Goal: Find specific page/section: Find specific page/section

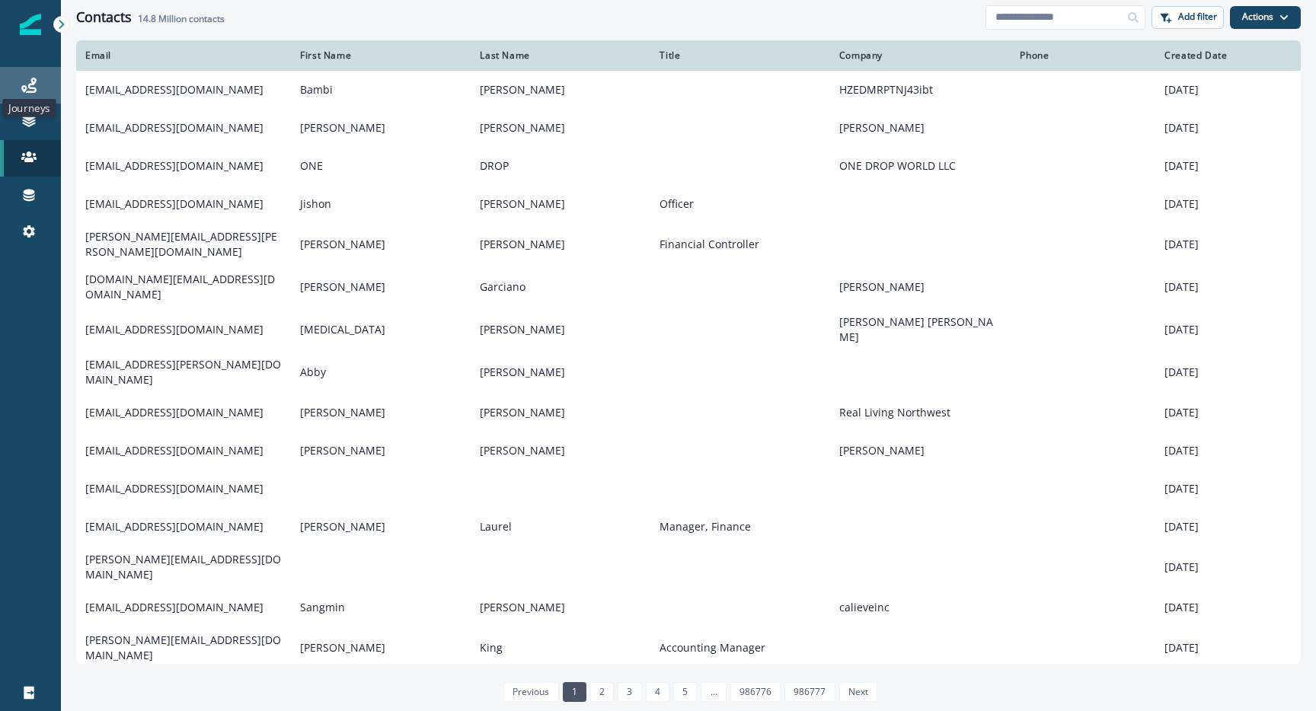
click at [36, 81] on icon at bounding box center [28, 85] width 15 height 15
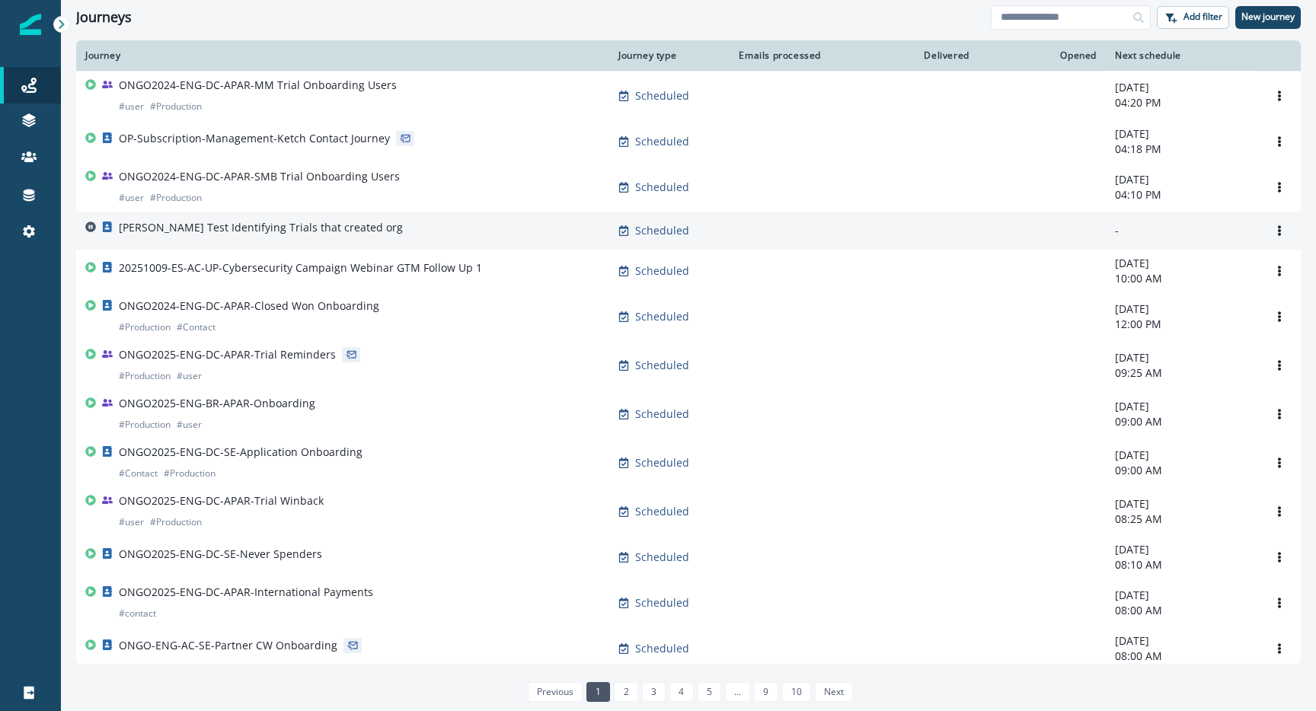
click at [217, 230] on p "[PERSON_NAME] Test Identifying Trials that created org" at bounding box center [261, 227] width 284 height 15
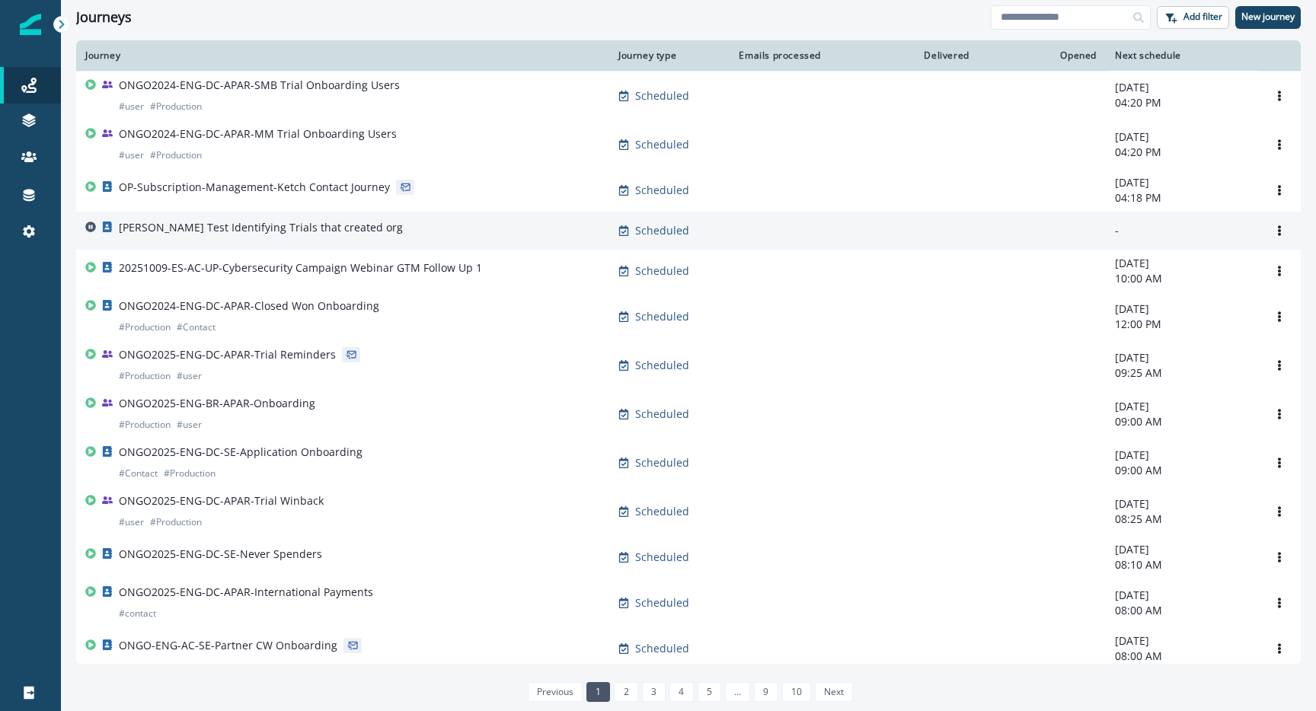
click at [270, 228] on p "[PERSON_NAME] Test Identifying Trials that created org" at bounding box center [261, 227] width 284 height 15
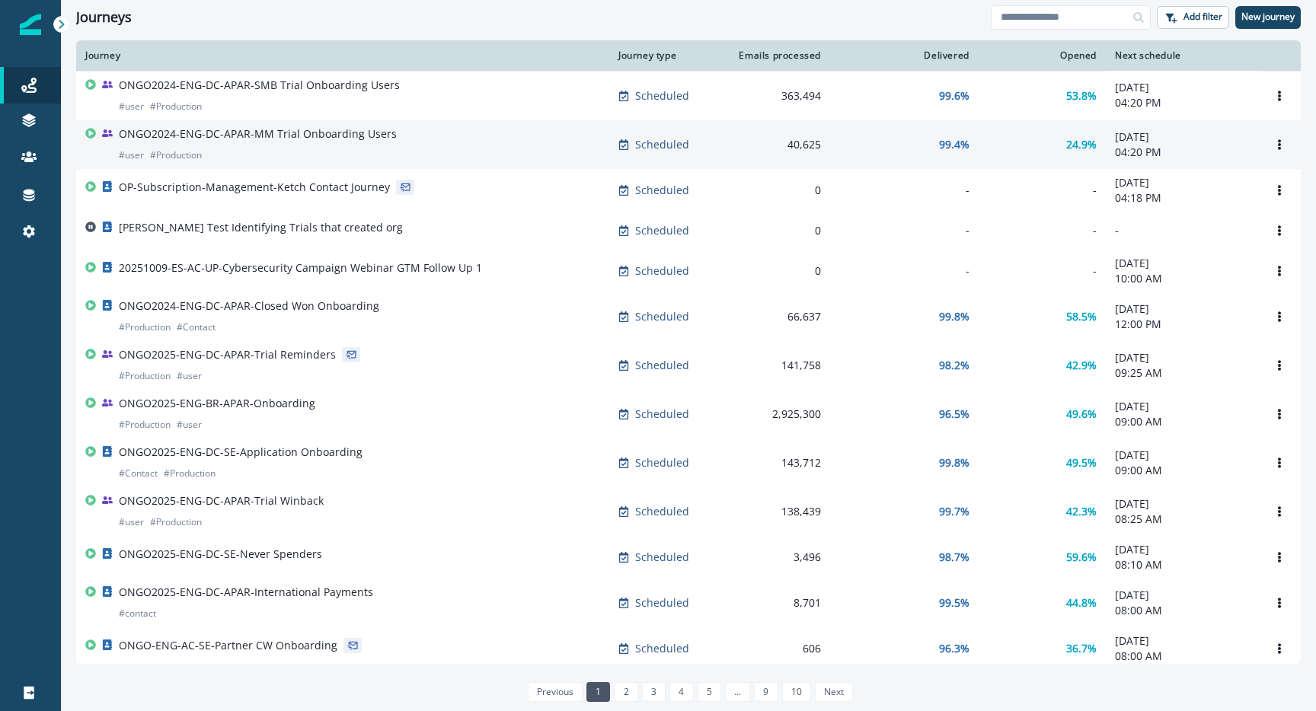
click at [274, 142] on div "ONGO2024-ENG-DC-APAR-MM Trial Onboarding Users # user # Production" at bounding box center [258, 144] width 278 height 37
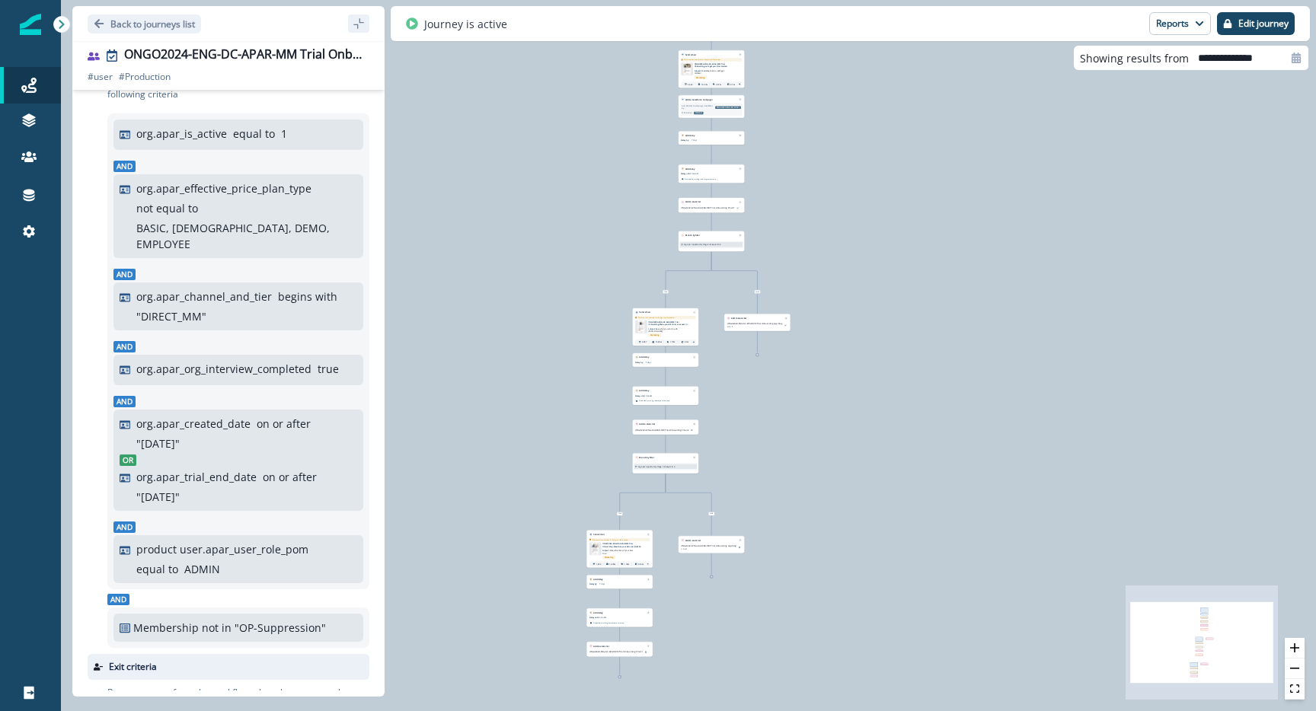
scroll to position [56, 0]
click at [101, 24] on icon "Go back" at bounding box center [99, 23] width 11 height 11
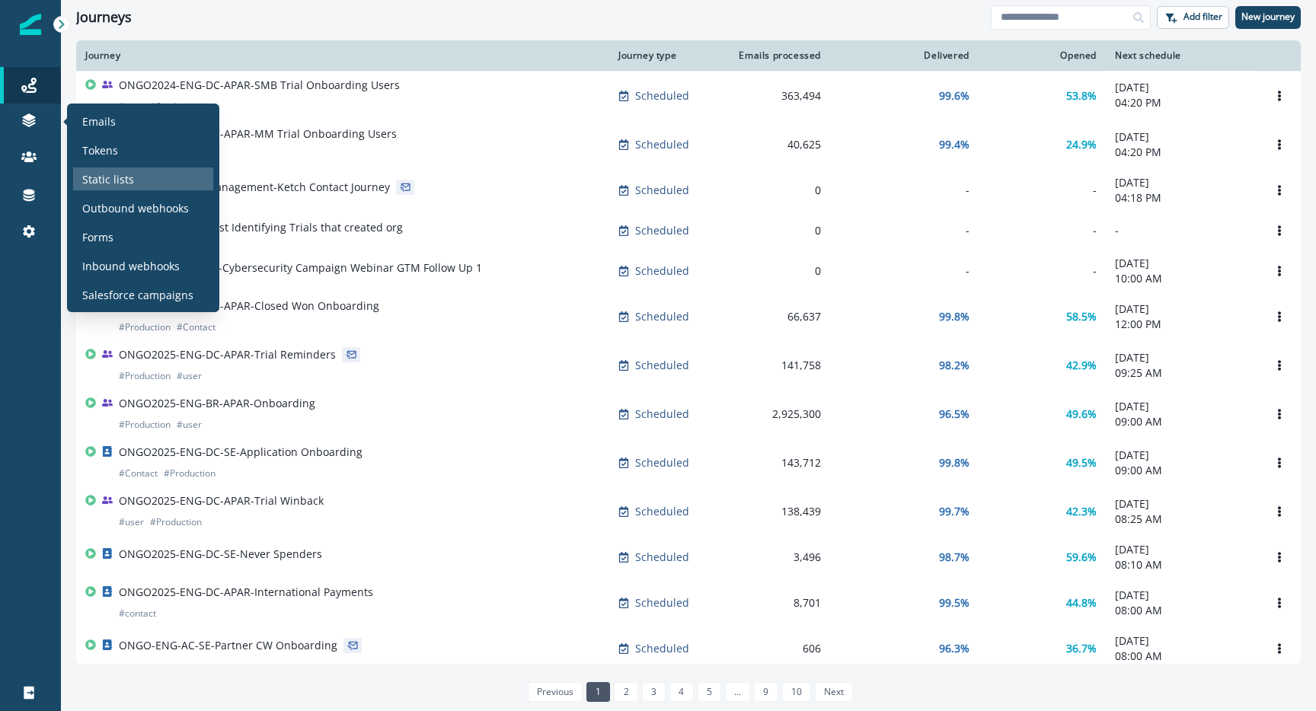
click at [98, 184] on p "Static lists" at bounding box center [108, 179] width 52 height 16
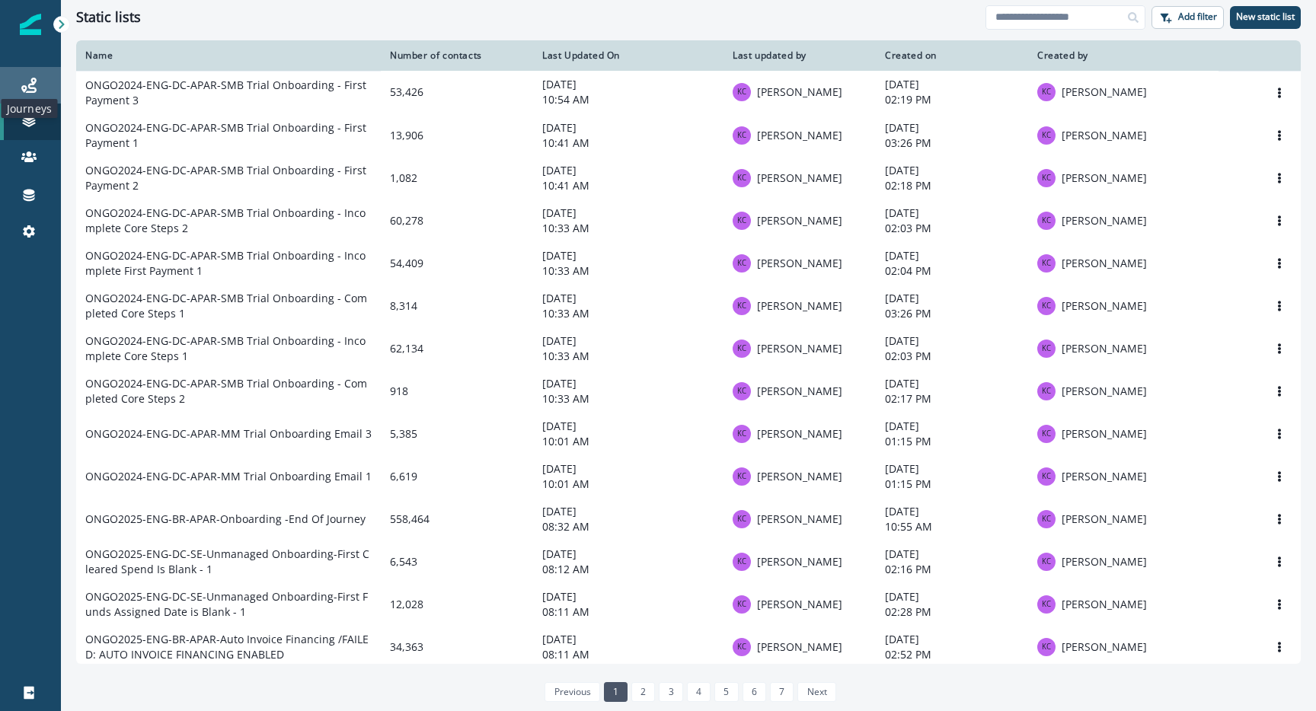
click at [27, 83] on icon at bounding box center [28, 85] width 15 height 15
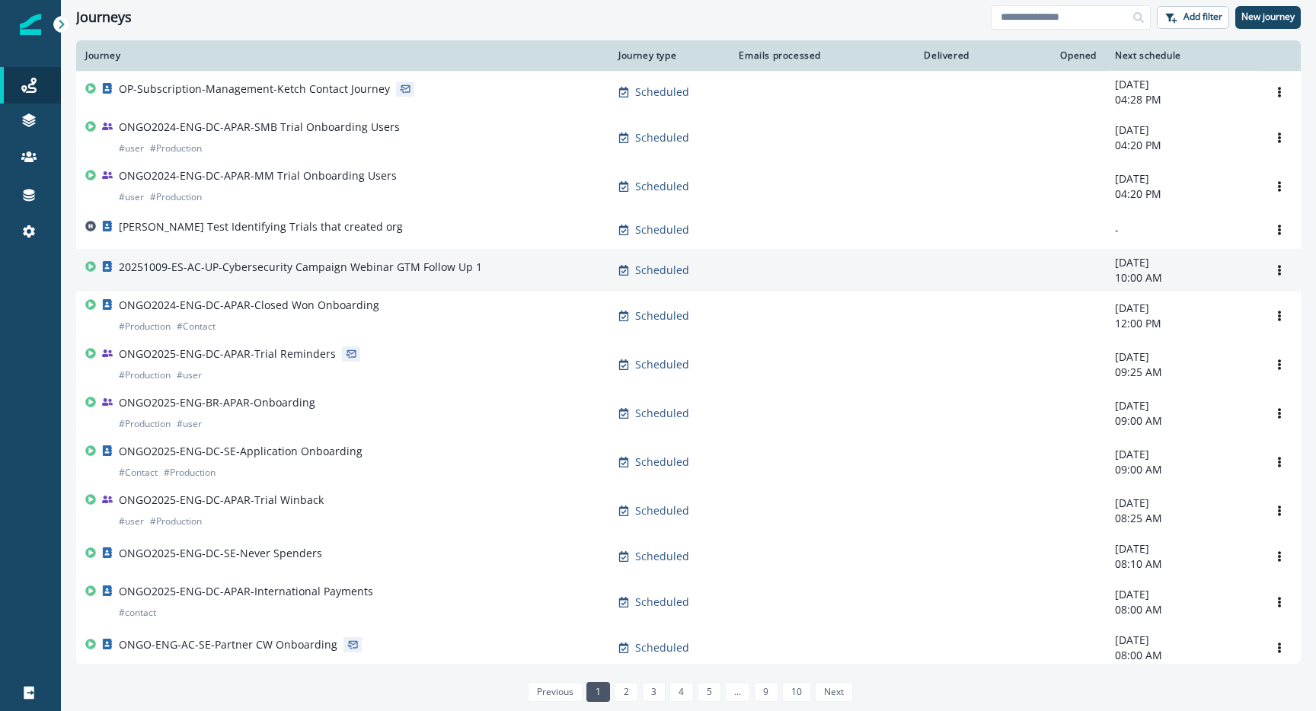
click at [249, 270] on p "20251009-ES-AC-UP-Cybersecurity Campaign Webinar GTM Follow Up 1" at bounding box center [300, 267] width 363 height 15
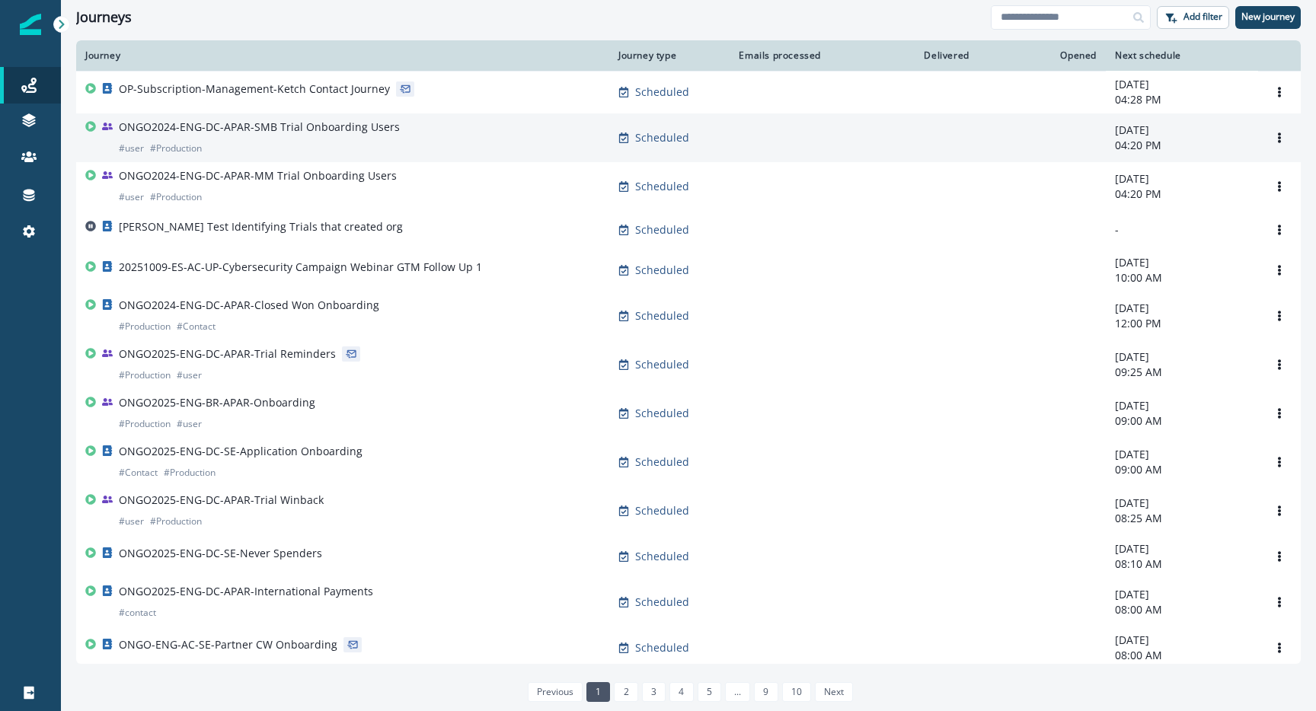
click at [183, 120] on p "ONGO2024-ENG-DC-APAR-SMB Trial Onboarding Users" at bounding box center [259, 127] width 281 height 15
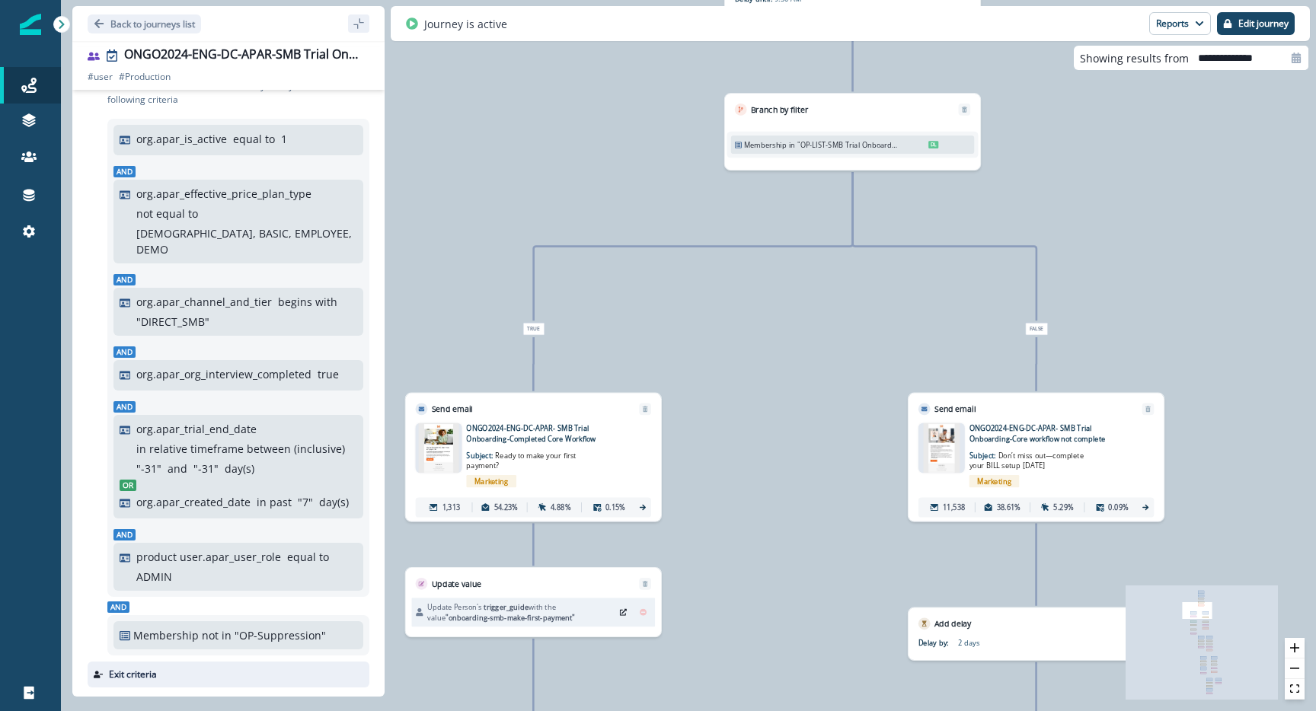
scroll to position [34, 0]
